Goal: Task Accomplishment & Management: Manage account settings

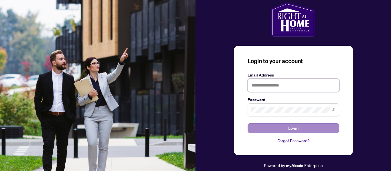
type input "**********"
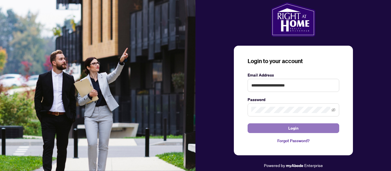
click at [289, 129] on span "Login" at bounding box center [293, 128] width 10 height 9
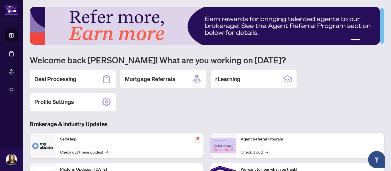
click at [76, 84] on div "Deal Processing" at bounding box center [73, 79] width 86 height 18
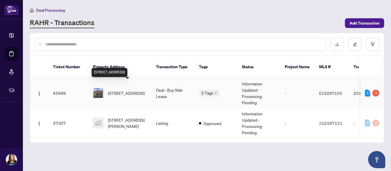
click at [129, 90] on span "[STREET_ADDRESS]" at bounding box center [126, 93] width 37 height 6
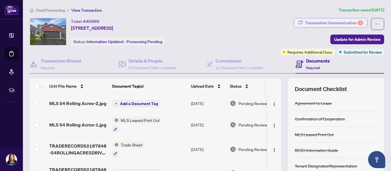
click at [348, 21] on div "Transaction Communication 3" at bounding box center [334, 22] width 58 height 9
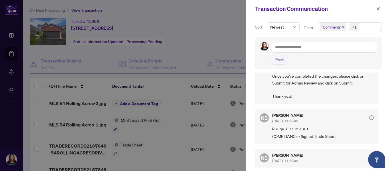
scroll to position [229, 0]
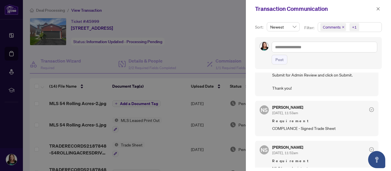
click at [226, 20] on div at bounding box center [195, 85] width 391 height 171
click at [220, 32] on div at bounding box center [195, 85] width 391 height 171
click at [378, 11] on span "button" at bounding box center [378, 8] width 4 height 9
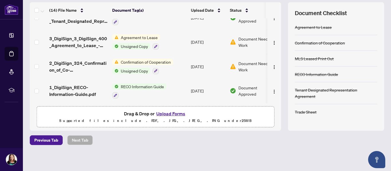
scroll to position [77, 0]
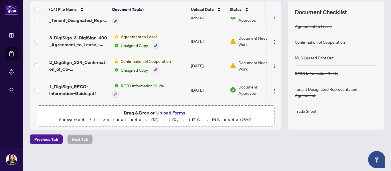
click at [171, 112] on button "Upload Forms" at bounding box center [171, 112] width 32 height 7
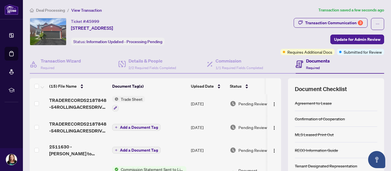
scroll to position [0, 0]
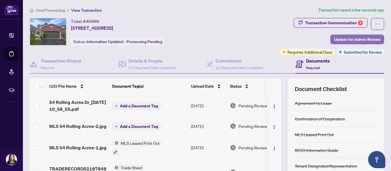
click at [360, 38] on span "Update for Admin Review" at bounding box center [357, 39] width 46 height 9
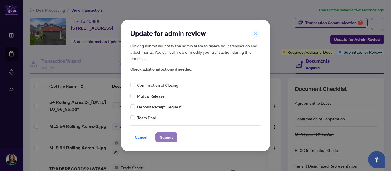
click at [166, 139] on span "Submit" at bounding box center [166, 137] width 13 height 9
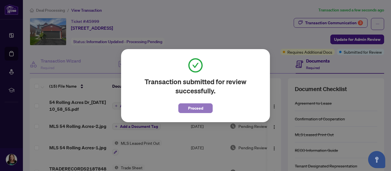
click at [191, 108] on span "Proceed" at bounding box center [195, 108] width 15 height 9
